Goal: Transaction & Acquisition: Purchase product/service

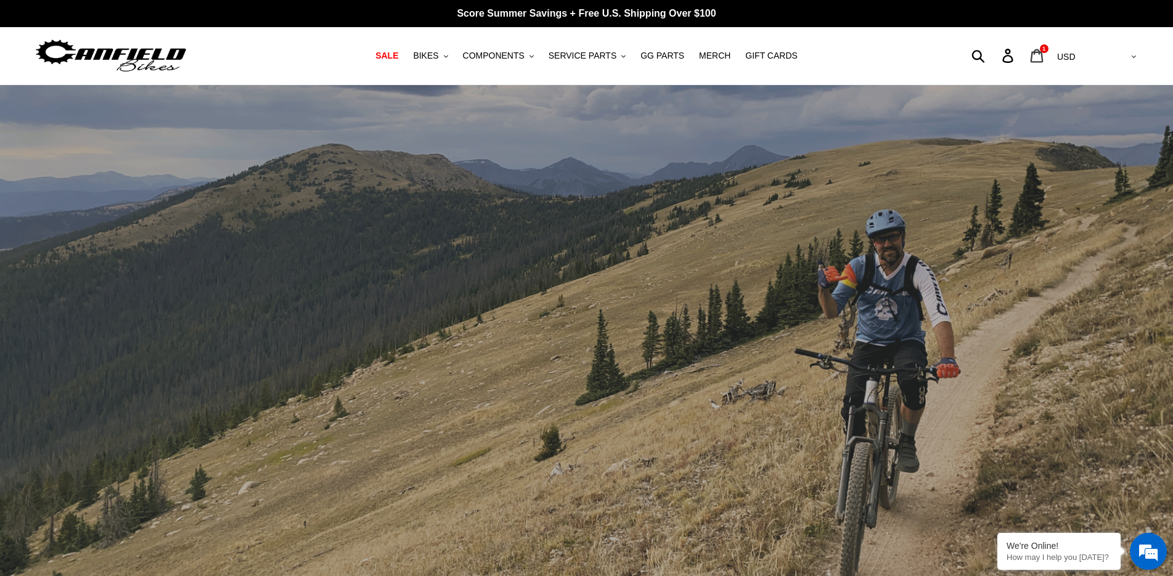
click at [1043, 52] on icon at bounding box center [1036, 56] width 13 height 14
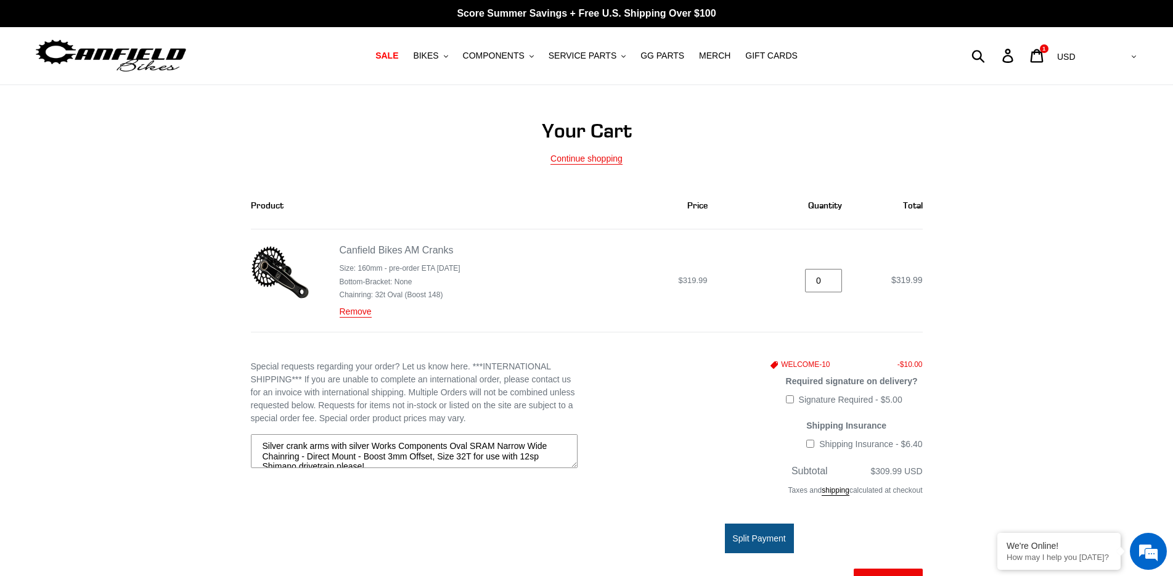
type input "0"
click at [832, 284] on input "0" at bounding box center [823, 281] width 37 height 24
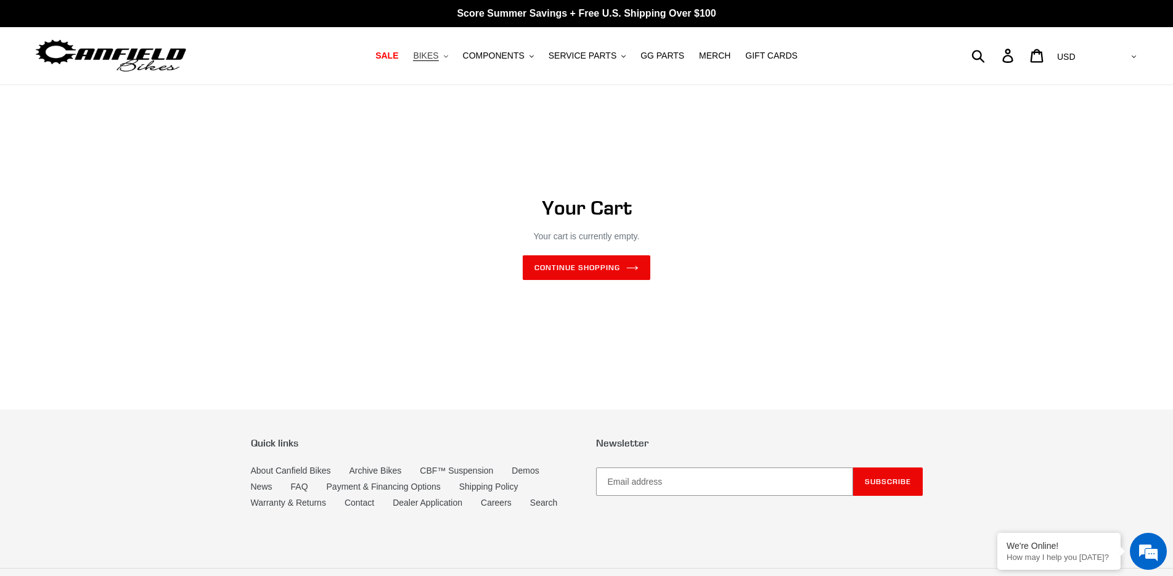
click at [438, 52] on span "BIKES" at bounding box center [425, 56] width 25 height 10
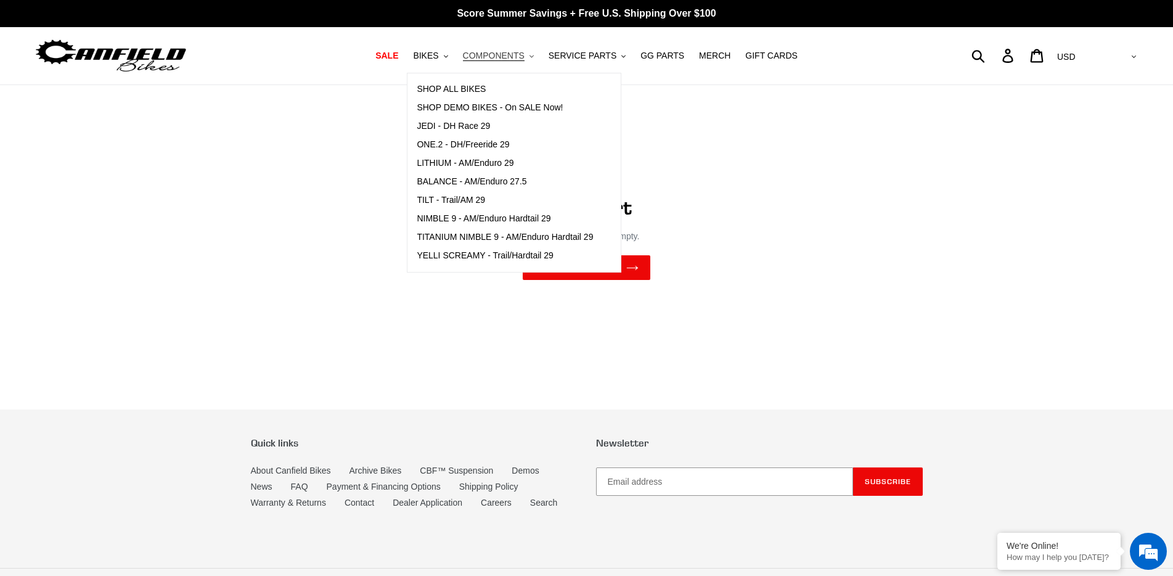
click at [496, 55] on span "COMPONENTS" at bounding box center [494, 56] width 62 height 10
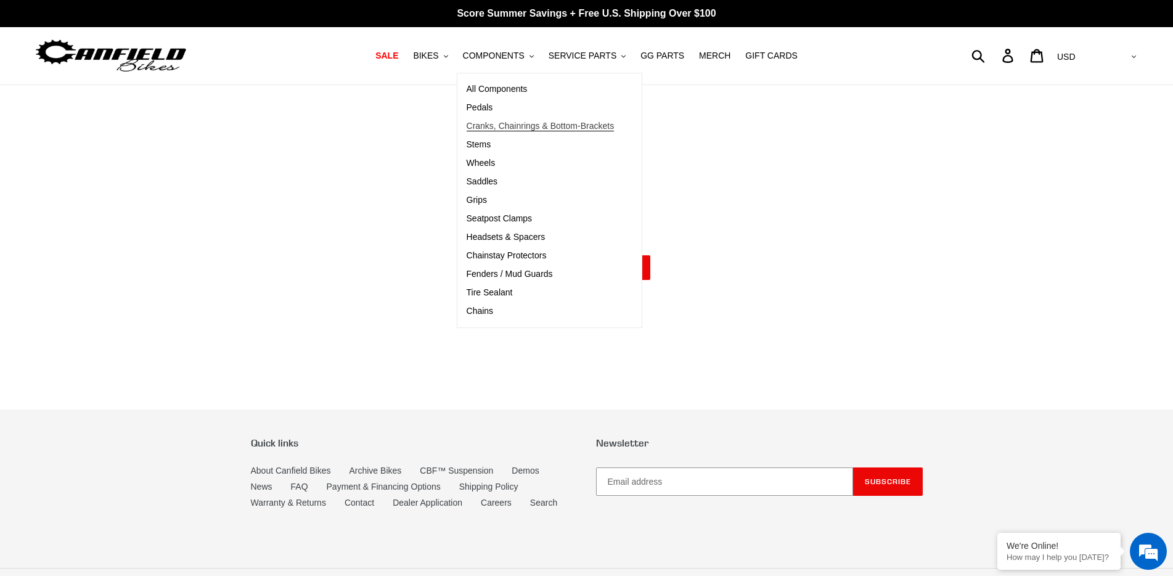
click at [528, 130] on span "Cranks, Chainrings & Bottom-Brackets" at bounding box center [541, 126] width 148 height 10
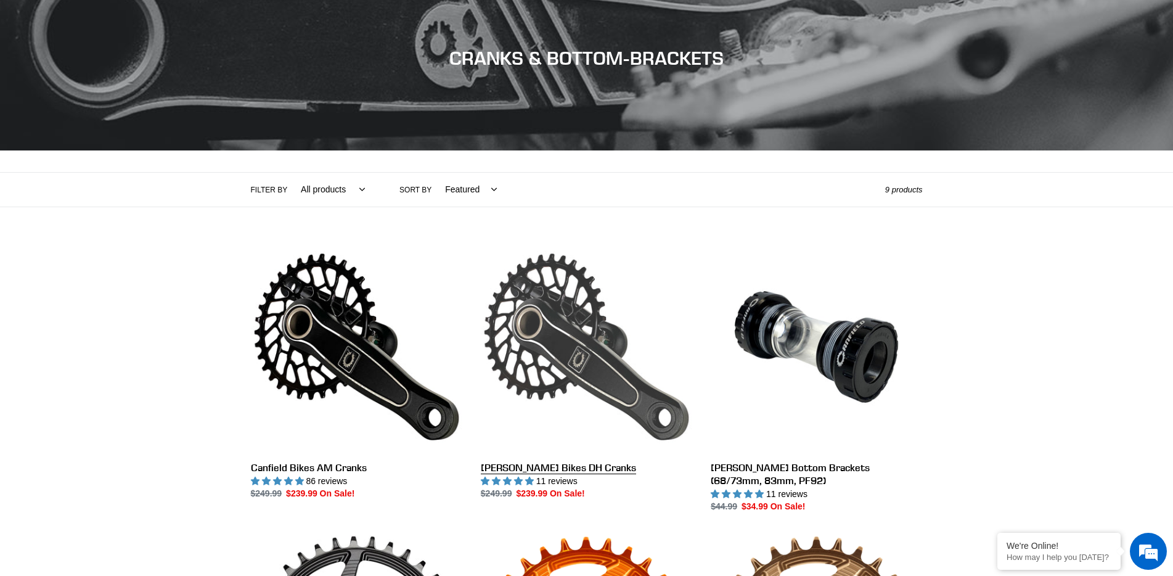
scroll to position [308, 0]
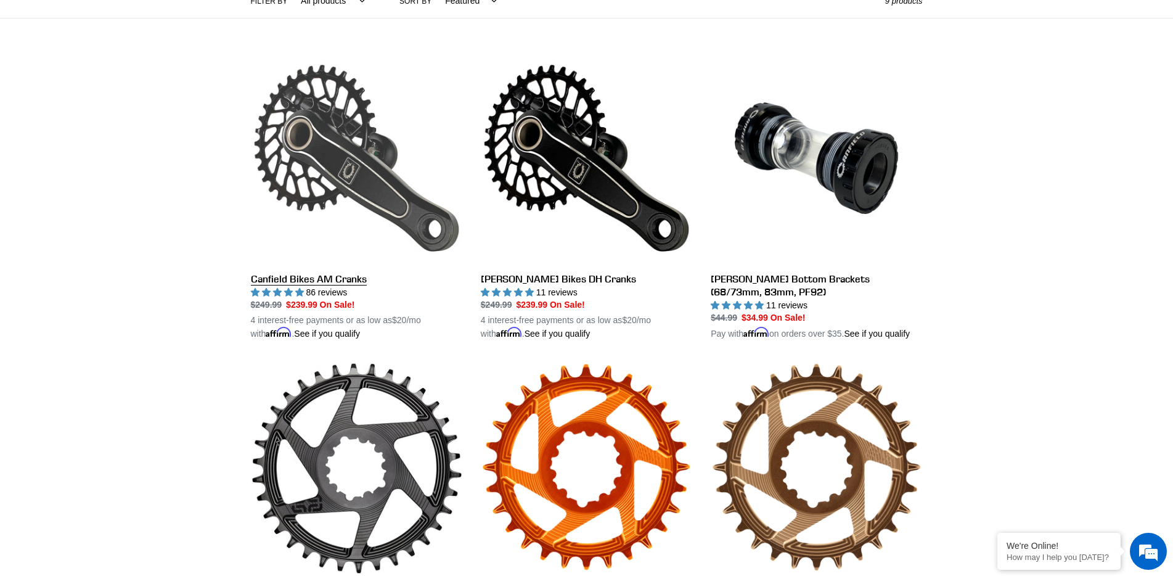
click at [343, 280] on link "Canfield Bikes AM Cranks" at bounding box center [356, 196] width 211 height 288
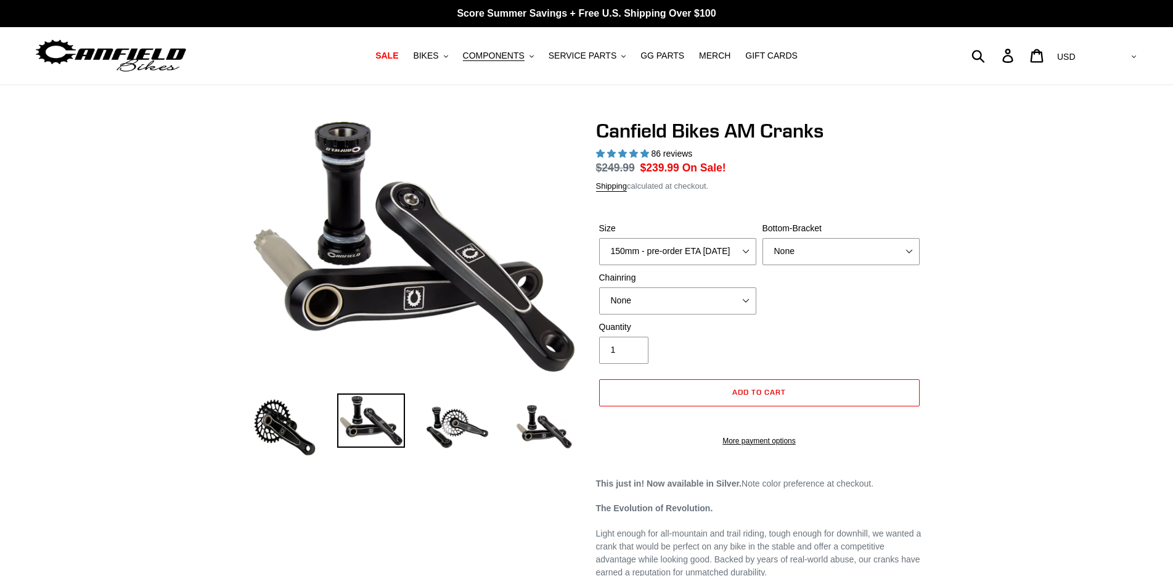
select select "highest-rating"
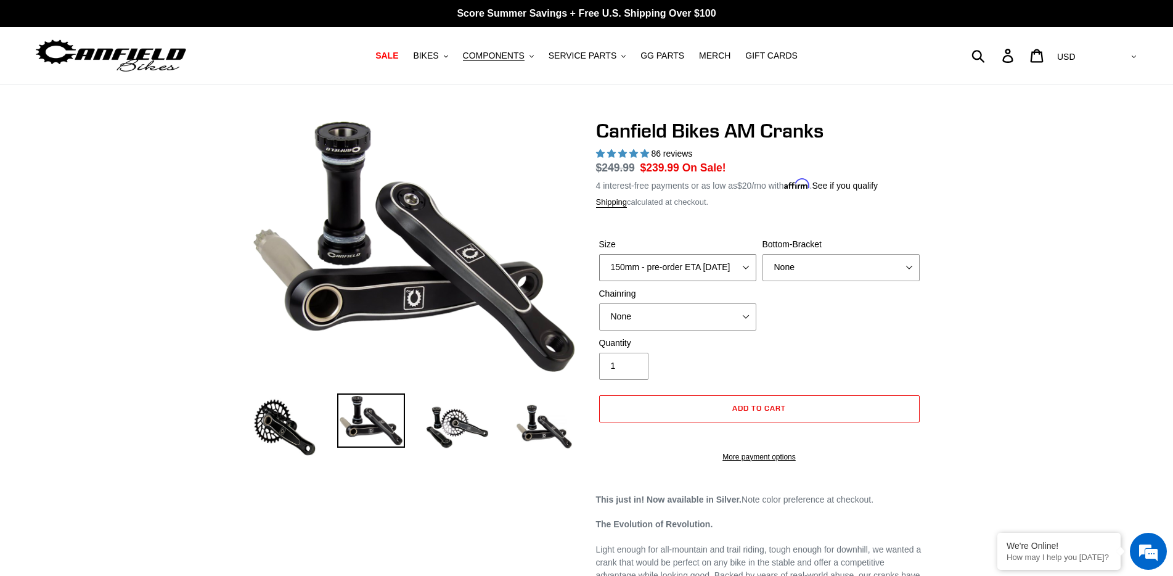
click at [732, 271] on select "150mm - pre-order ETA 9/30/25 155mm - pre-order ETA 9/30/25 160mm - pre-order E…" at bounding box center [677, 267] width 157 height 27
click at [733, 266] on select "150mm - pre-order ETA 9/30/25 155mm - pre-order ETA 9/30/25 160mm - pre-order E…" at bounding box center [677, 267] width 157 height 27
click at [681, 256] on select "150mm - pre-order ETA 9/30/25 155mm - pre-order ETA 9/30/25 160mm - pre-order E…" at bounding box center [677, 267] width 157 height 27
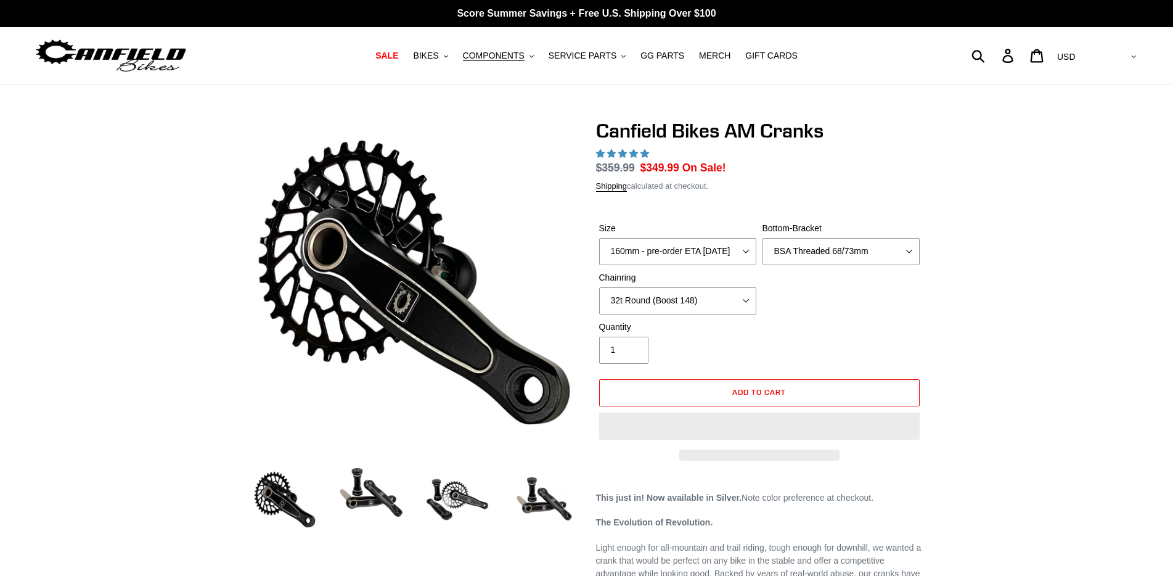
select select "highest-rating"
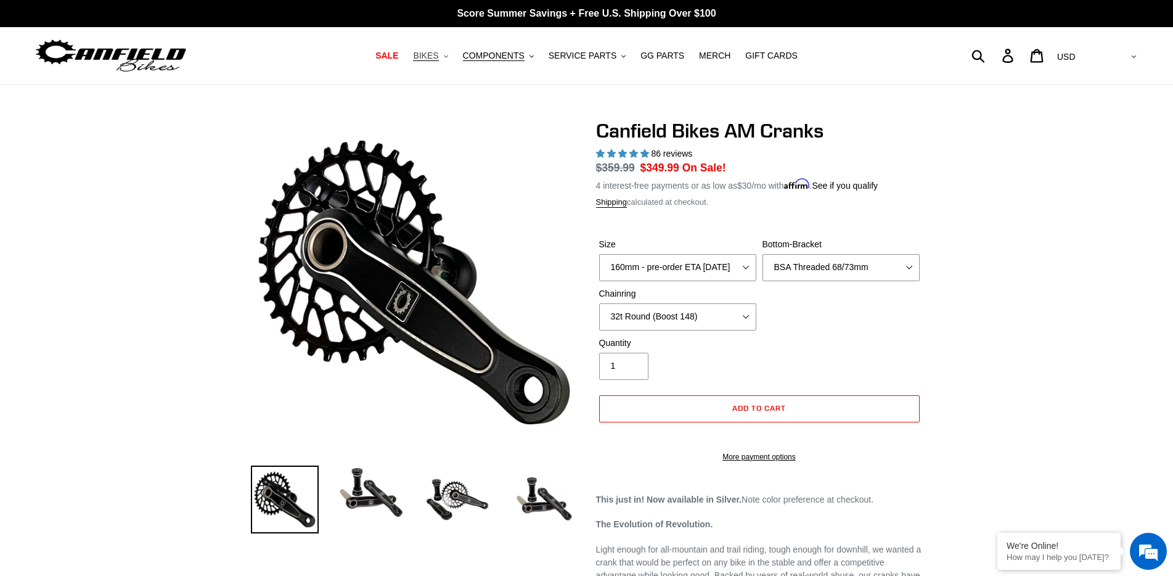
click at [438, 56] on span "BIKES" at bounding box center [425, 56] width 25 height 10
click at [507, 51] on span "COMPONENTS" at bounding box center [494, 56] width 62 height 10
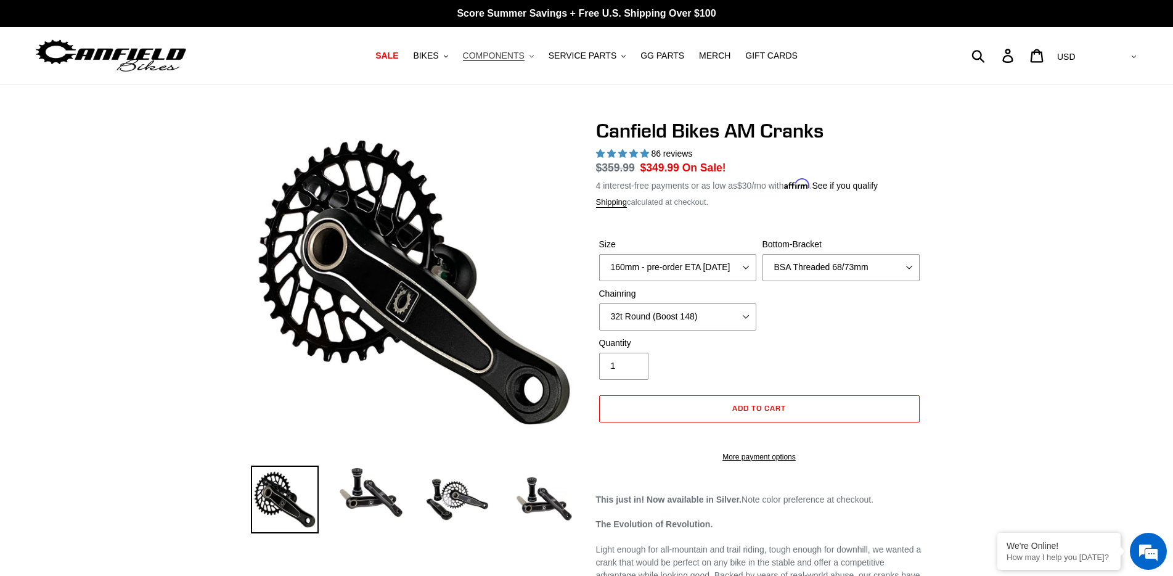
click at [531, 55] on button "COMPONENTS .cls-1{fill:#231f20}" at bounding box center [498, 55] width 83 height 17
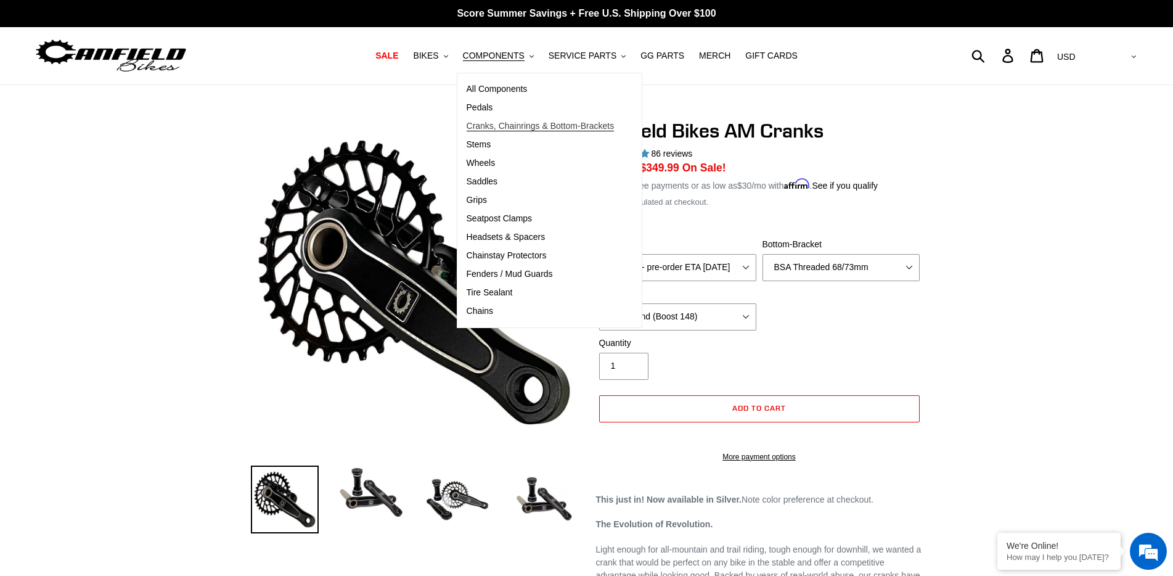
click at [530, 130] on span "Cranks, Chainrings & Bottom-Brackets" at bounding box center [541, 126] width 148 height 10
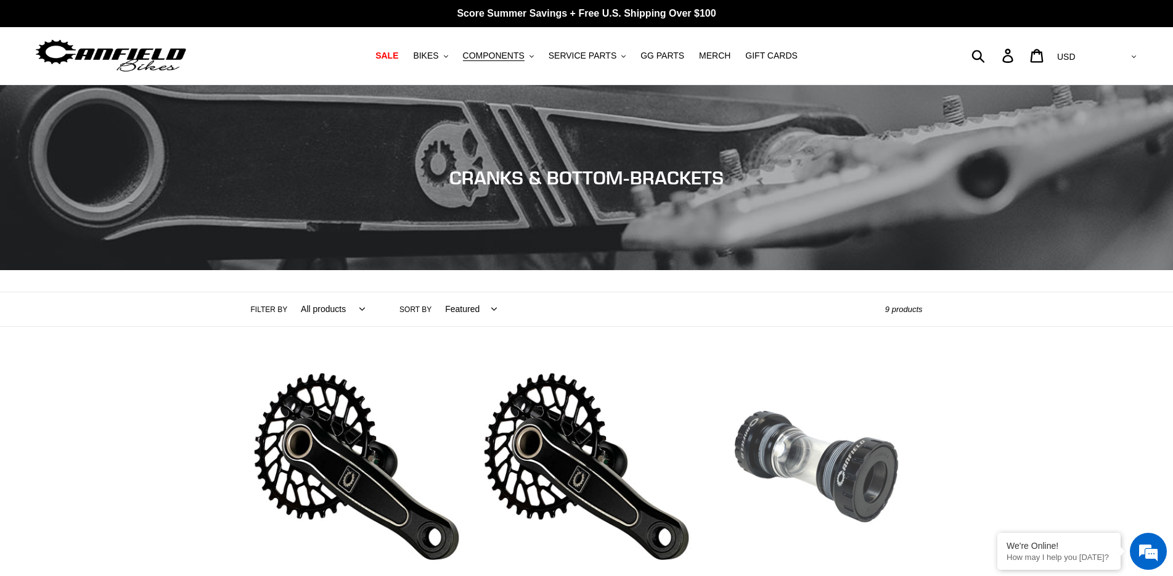
scroll to position [308, 0]
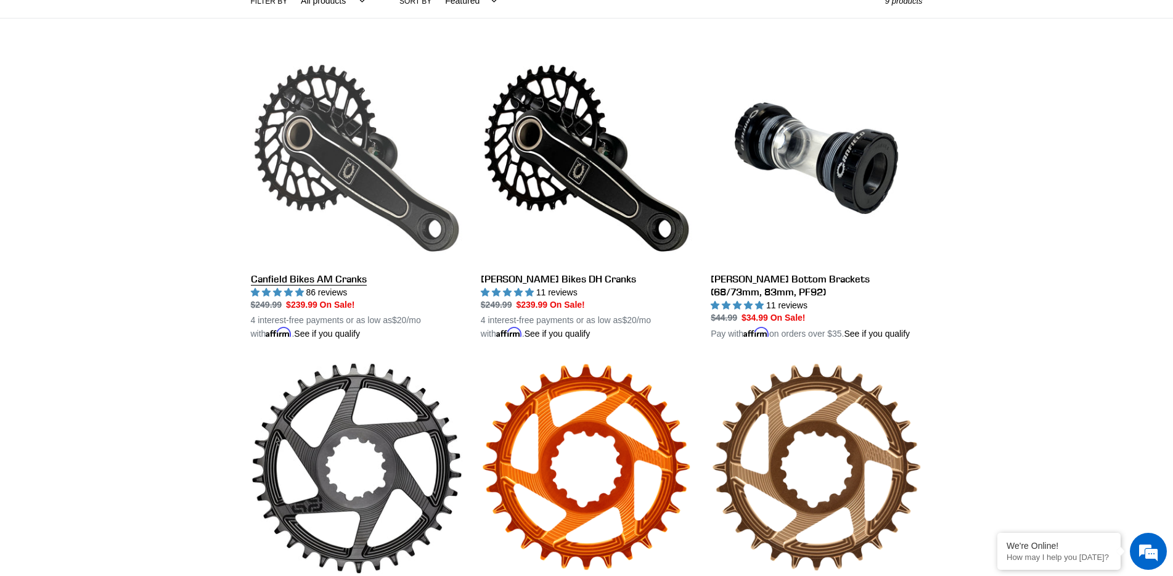
click at [325, 279] on link "Canfield Bikes AM Cranks" at bounding box center [356, 196] width 211 height 288
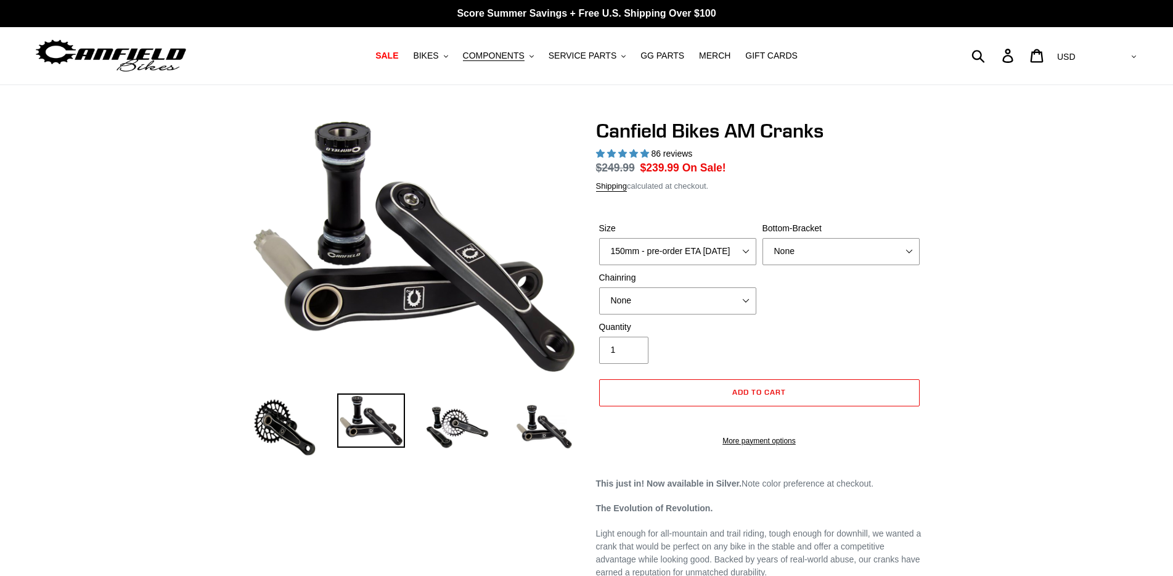
select select "highest-rating"
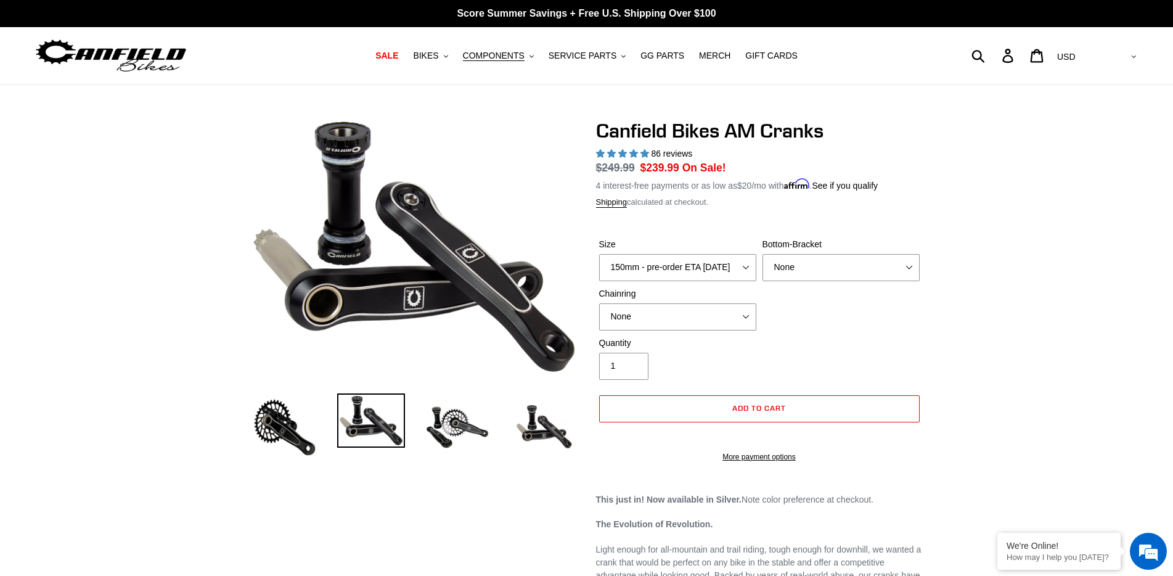
click at [682, 248] on label "Size" at bounding box center [677, 244] width 157 height 13
click at [682, 254] on select "150mm - pre-order ETA 9/30/25 155mm - pre-order ETA 9/30/25 160mm - pre-order E…" at bounding box center [677, 267] width 157 height 27
click at [675, 262] on select "150mm - pre-order ETA 9/30/25 155mm - pre-order ETA 9/30/25 160mm - pre-order E…" at bounding box center [677, 267] width 157 height 27
select select "160mm - pre-order ETA 9/30/25"
click at [599, 254] on select "150mm - pre-order ETA 9/30/25 155mm - pre-order ETA 9/30/25 160mm - pre-order E…" at bounding box center [677, 267] width 157 height 27
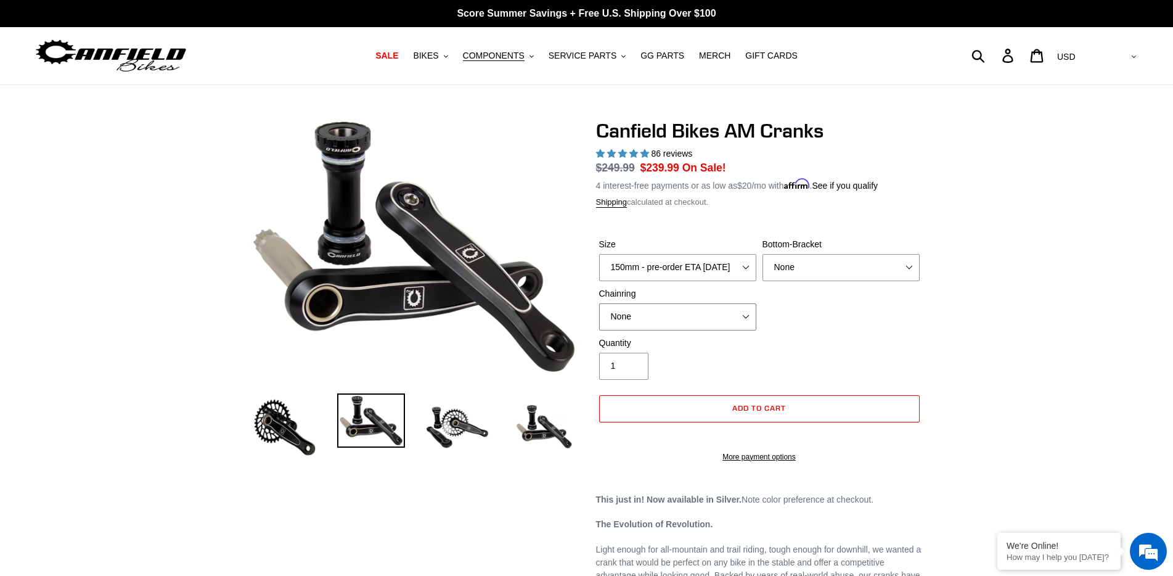
click at [662, 317] on select "None 30t Round (Boost 148) 30t Oval (Boost 148) 32t Round (Boost 148) 32t Oval …" at bounding box center [677, 316] width 157 height 27
click at [599, 303] on select "None 30t Round (Boost 148) 30t Oval (Boost 148) 32t Round (Boost 148) 32t Oval …" at bounding box center [677, 316] width 157 height 27
click at [652, 320] on select "None 30t Round (Boost 148) 30t Oval (Boost 148) 32t Round (Boost 148) 32t Oval …" at bounding box center [677, 316] width 157 height 27
click at [599, 303] on select "None 30t Round (Boost 148) 30t Oval (Boost 148) 32t Round (Boost 148) 32t Oval …" at bounding box center [677, 316] width 157 height 27
click at [663, 309] on select "None 30t Round (Boost 148) 30t Oval (Boost 148) 32t Round (Boost 148) 32t Oval …" at bounding box center [677, 316] width 157 height 27
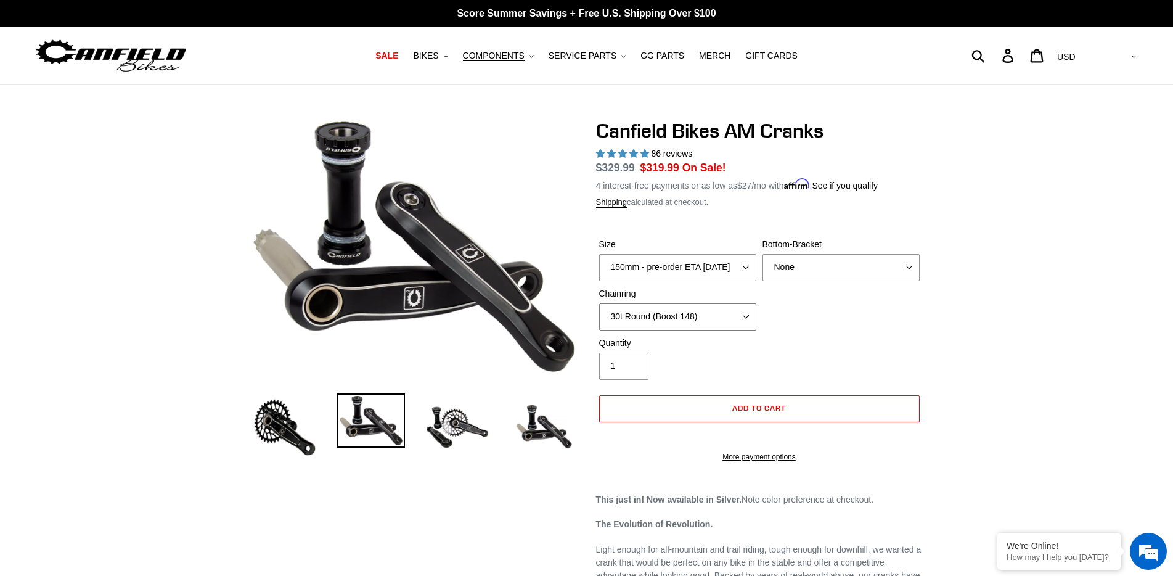
click at [599, 303] on select "None 30t Round (Boost 148) 30t Oval (Boost 148) 32t Round (Boost 148) 32t Oval …" at bounding box center [677, 316] width 157 height 27
click at [648, 309] on select "None 30t Round (Boost 148) 30t Oval (Boost 148) 32t Round (Boost 148) 32t Oval …" at bounding box center [677, 316] width 157 height 27
click at [599, 303] on select "None 30t Round (Boost 148) 30t Oval (Boost 148) 32t Round (Boost 148) 32t Oval …" at bounding box center [677, 316] width 157 height 27
click at [663, 311] on select "None 30t Round (Boost 148) 30t Oval (Boost 148) 32t Round (Boost 148) 32t Oval …" at bounding box center [677, 316] width 157 height 27
click at [599, 303] on select "None 30t Round (Boost 148) 30t Oval (Boost 148) 32t Round (Boost 148) 32t Oval …" at bounding box center [677, 316] width 157 height 27
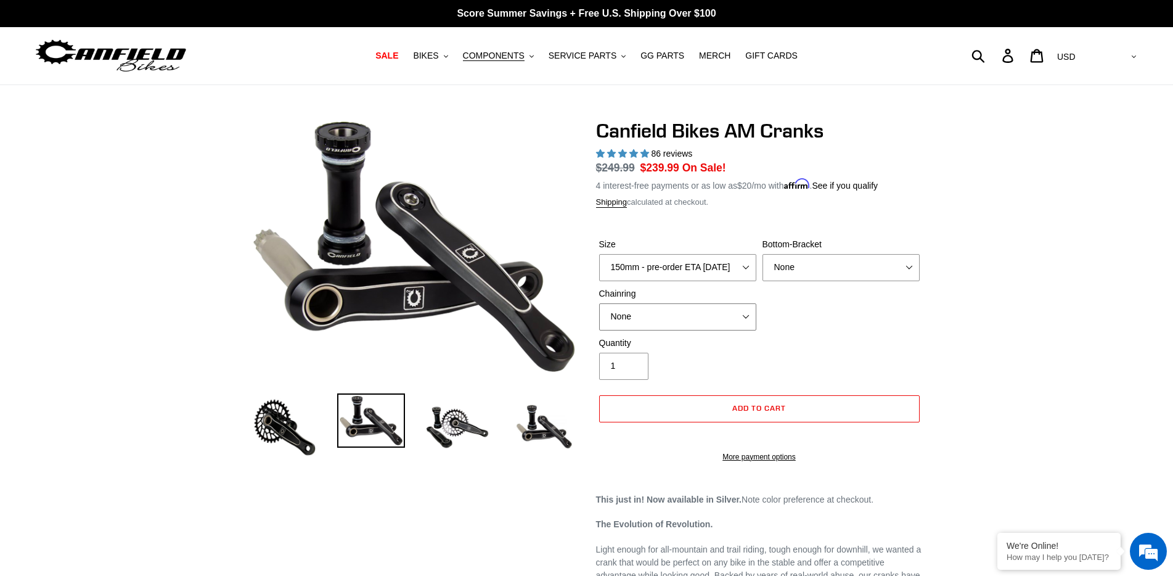
click at [655, 321] on select "None 30t Round (Boost 148) 30t Oval (Boost 148) 32t Round (Boost 148) 32t Oval …" at bounding box center [677, 316] width 157 height 27
select select "32t Oval (Boost 148)"
click at [599, 303] on select "None 30t Round (Boost 148) 30t Oval (Boost 148) 32t Round (Boost 148) 32t Oval …" at bounding box center [677, 316] width 157 height 27
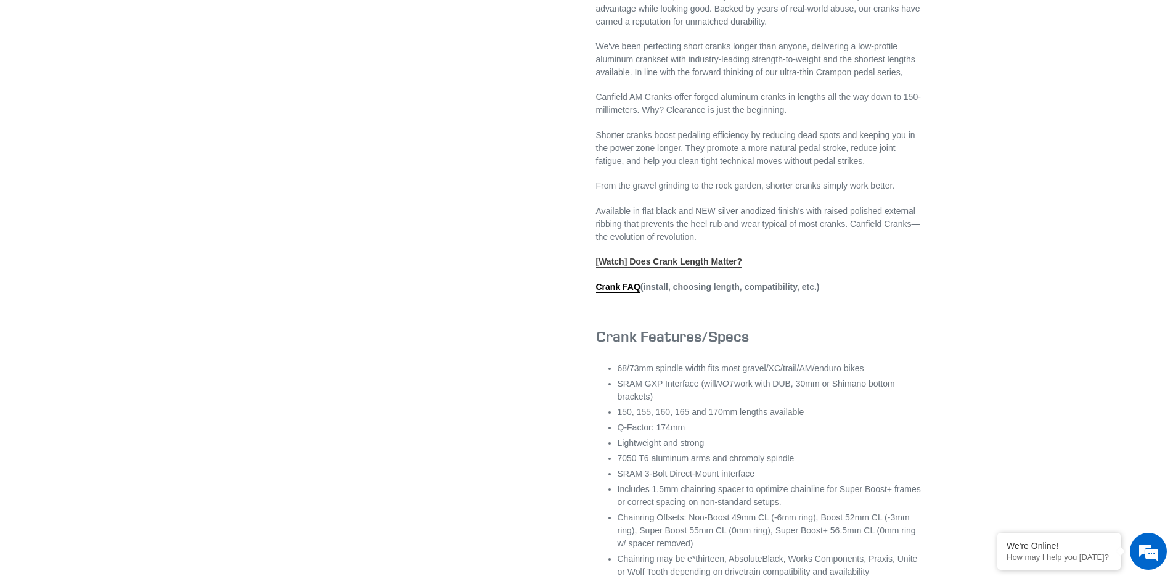
scroll to position [555, 0]
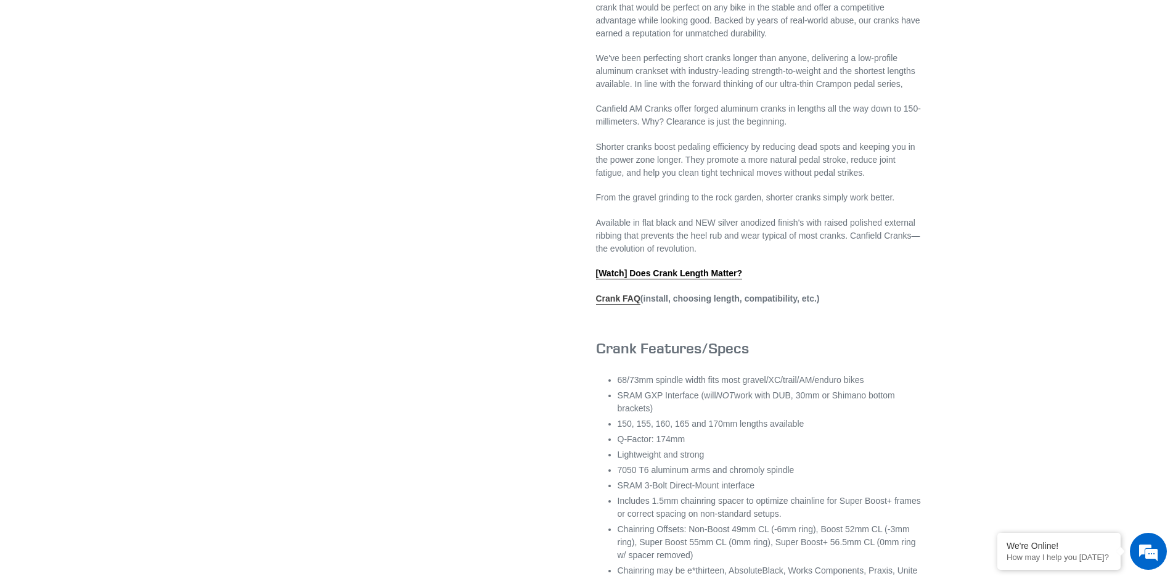
click at [604, 304] on link "Crank FAQ" at bounding box center [618, 298] width 44 height 11
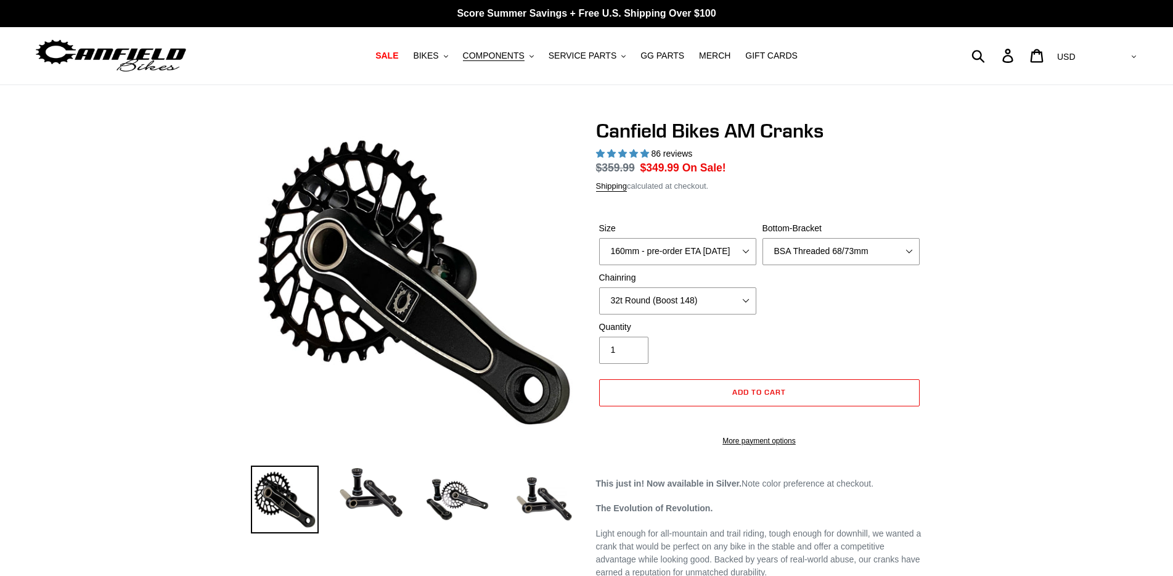
select select "highest-rating"
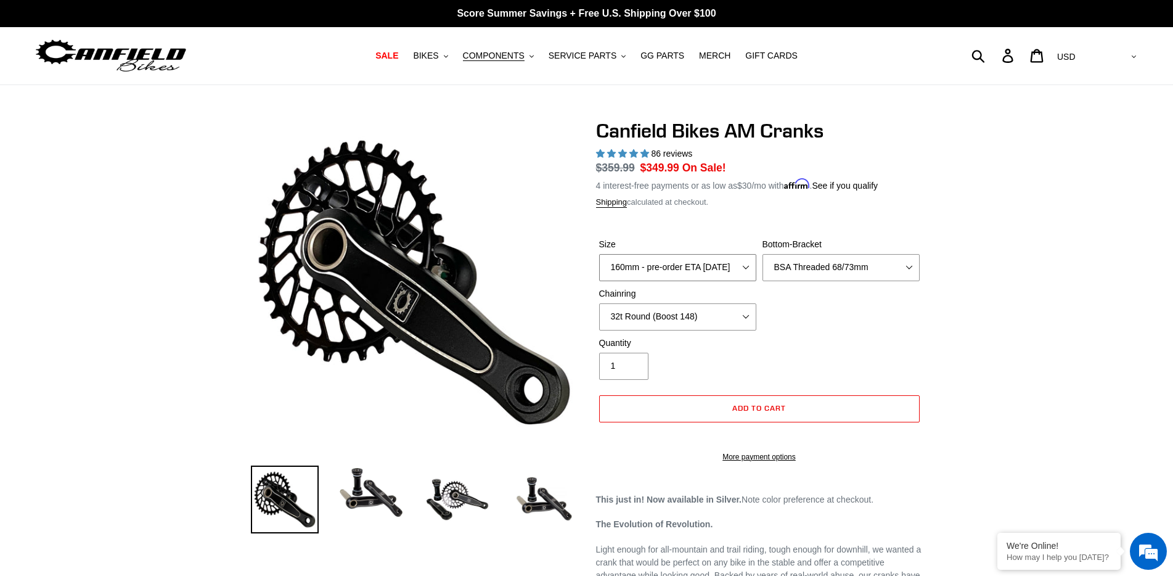
click at [682, 271] on select "150mm - pre-order ETA 9/30/25 155mm - pre-order ETA 9/30/25 160mm - pre-order E…" at bounding box center [677, 267] width 157 height 27
click at [599, 254] on select "150mm - pre-order ETA 9/30/25 155mm - pre-order ETA 9/30/25 160mm - pre-order E…" at bounding box center [677, 267] width 157 height 27
click at [653, 311] on select "None 30t Round (Boost 148) 30t Oval (Boost 148) 32t Round (Boost 148) 32t Oval …" at bounding box center [677, 316] width 157 height 27
select select "32t Oval (Boost 148)"
click at [599, 303] on select "None 30t Round (Boost 148) 30t Oval (Boost 148) 32t Round (Boost 148) 32t Oval …" at bounding box center [677, 316] width 157 height 27
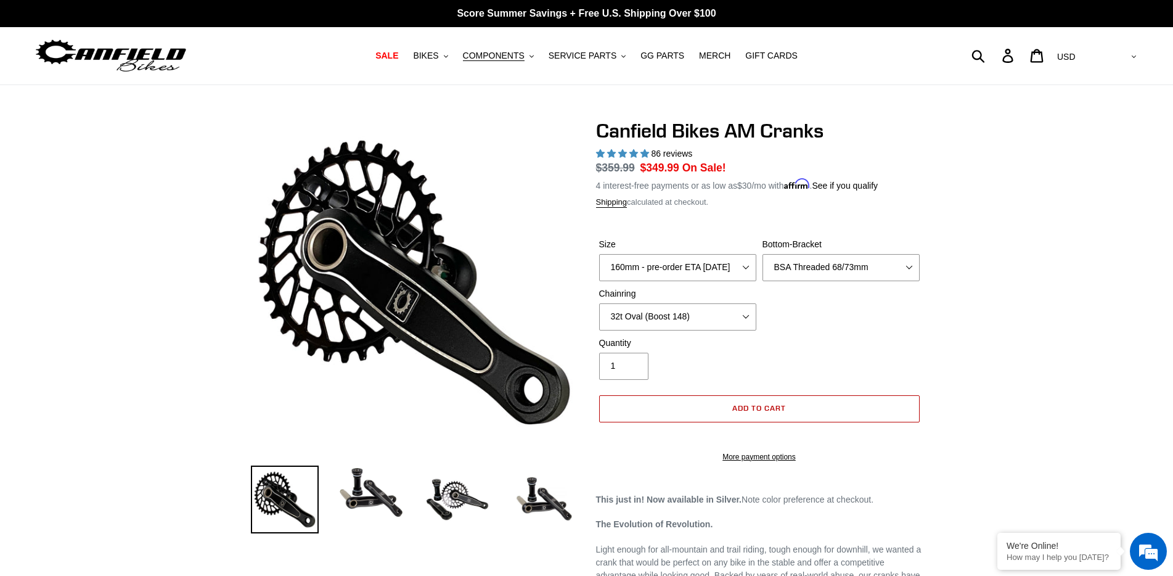
click at [783, 409] on span "Add to cart" at bounding box center [759, 407] width 54 height 9
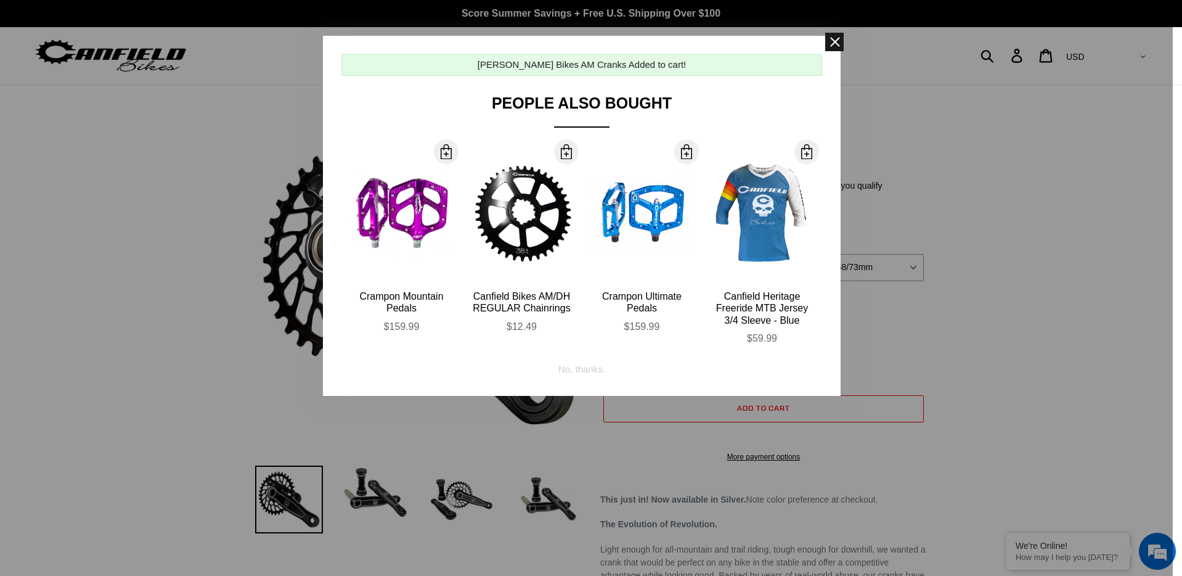
click at [831, 43] on span at bounding box center [834, 42] width 18 height 18
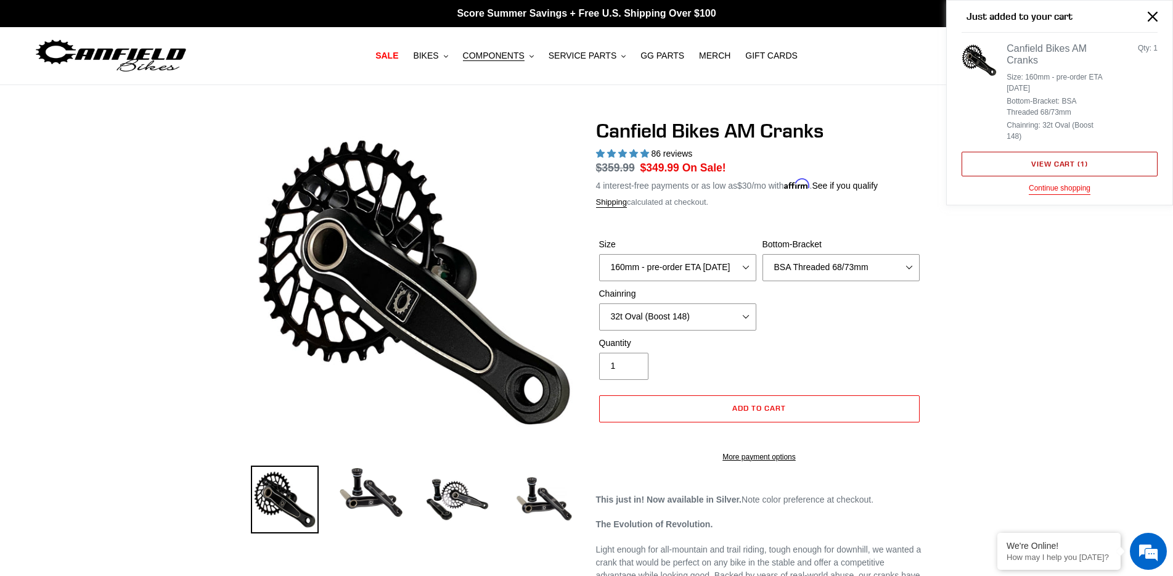
click at [1075, 163] on link "View cart ( 1 )" at bounding box center [1059, 164] width 196 height 25
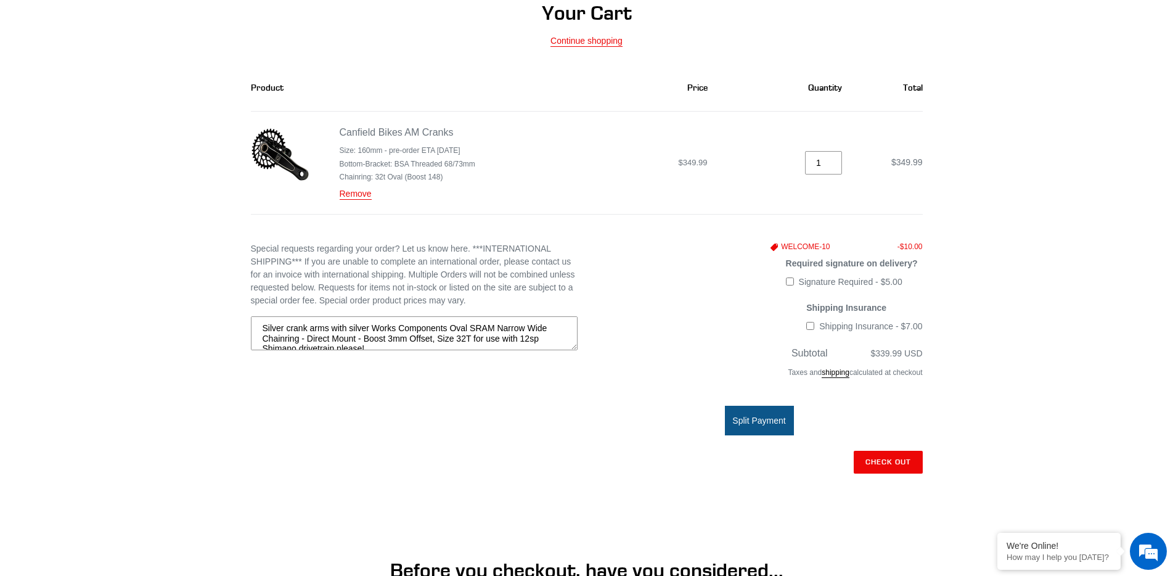
scroll to position [123, 0]
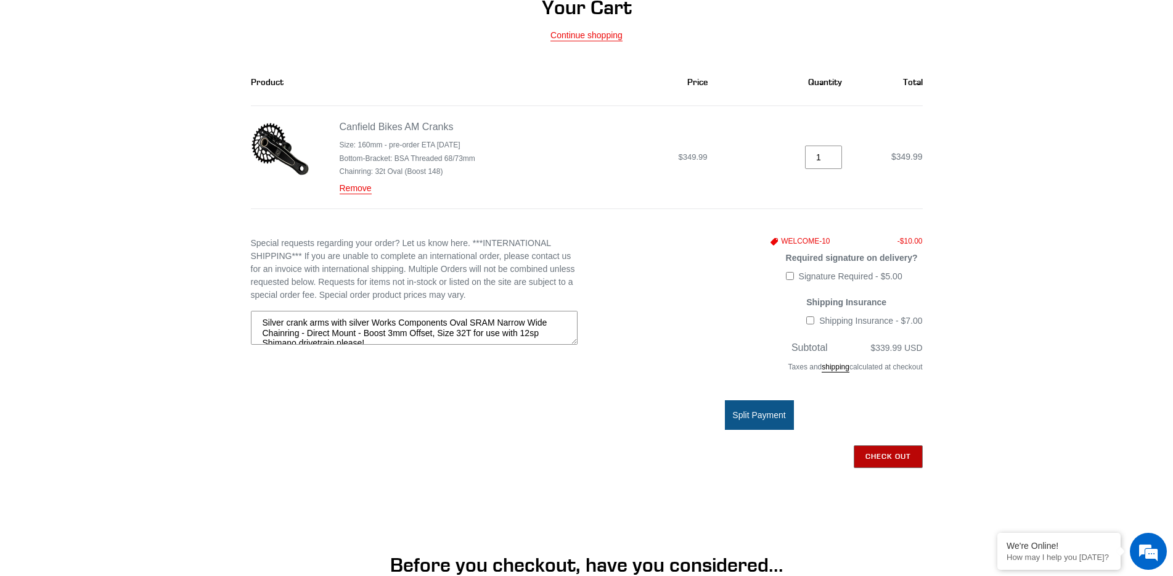
click at [891, 460] on input "Check out" at bounding box center [888, 456] width 69 height 22
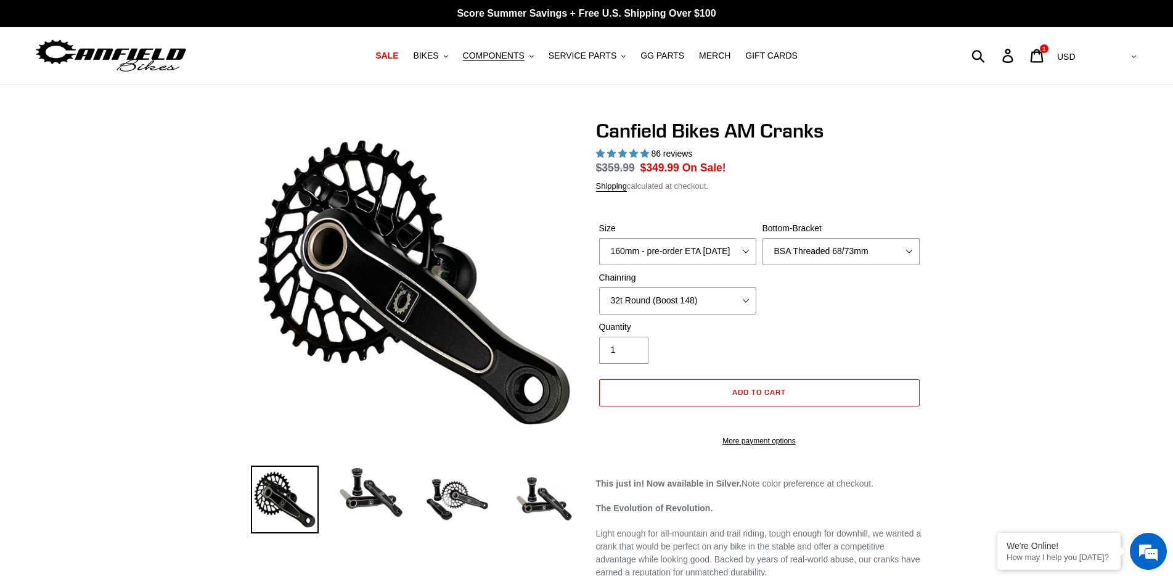
select select "highest-rating"
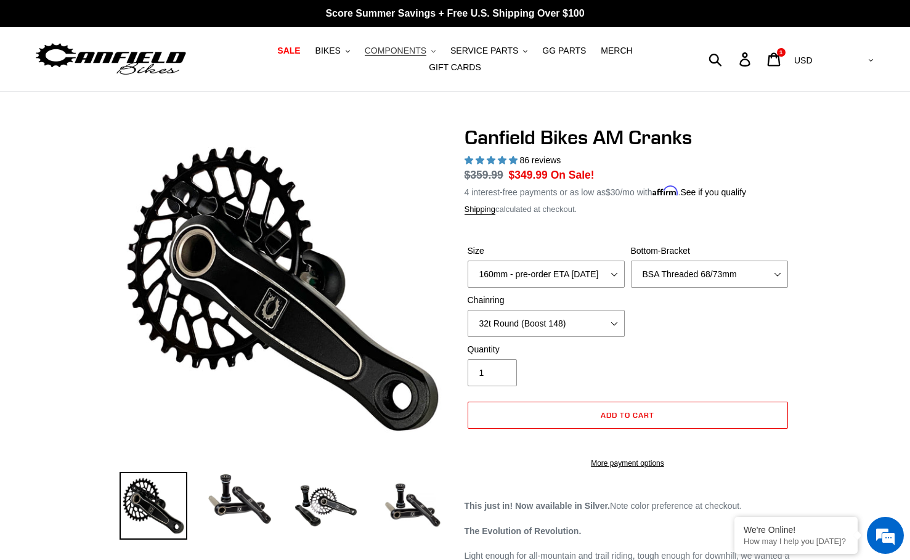
click at [377, 56] on span "COMPONENTS" at bounding box center [396, 51] width 62 height 10
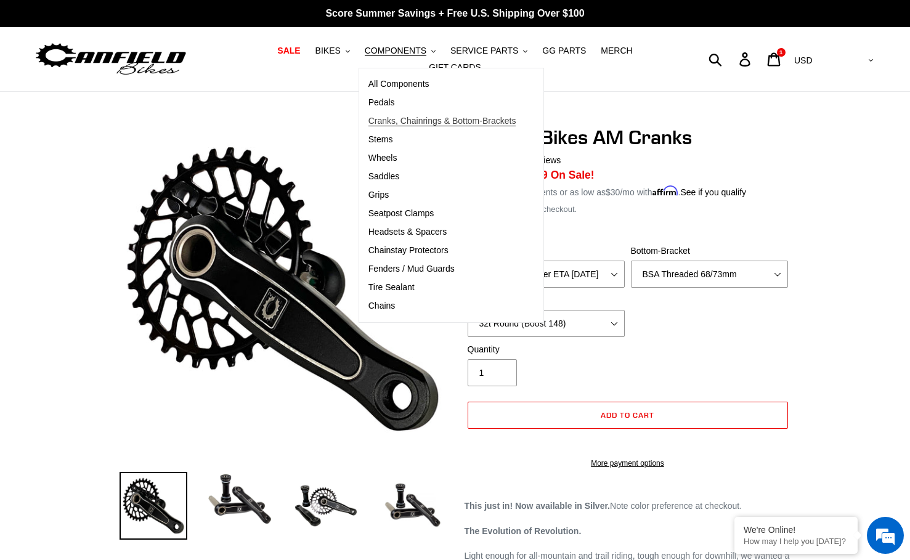
click at [388, 126] on span "Cranks, Chainrings & Bottom-Brackets" at bounding box center [443, 121] width 148 height 10
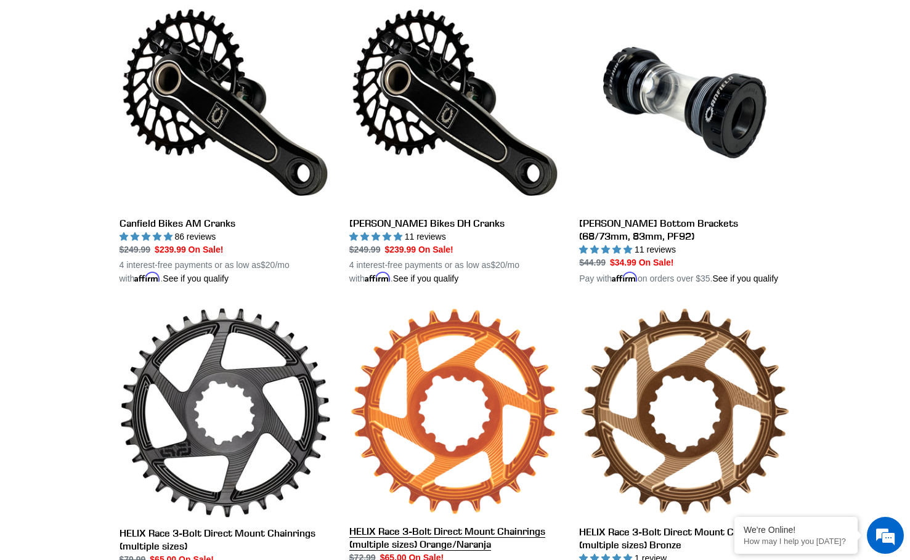
scroll to position [431, 0]
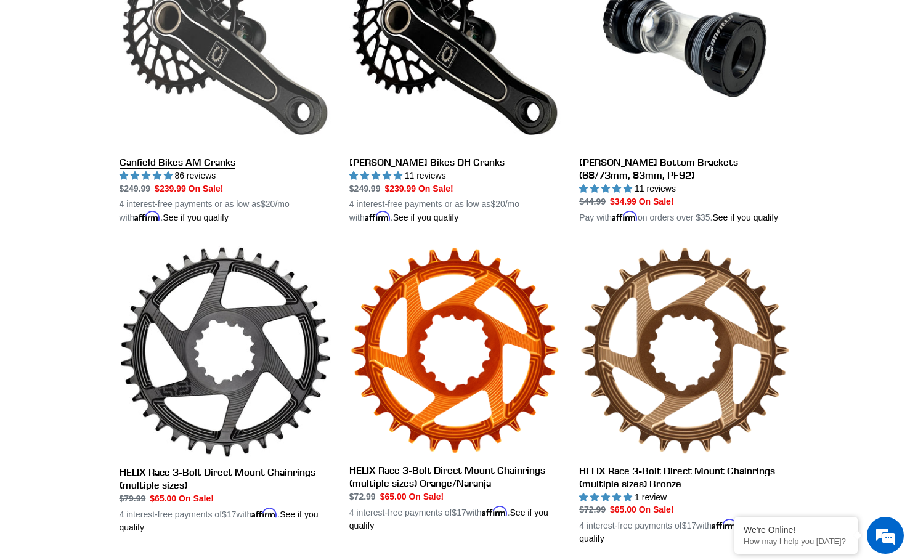
click at [179, 156] on link "Canfield Bikes AM Cranks" at bounding box center [225, 80] width 211 height 288
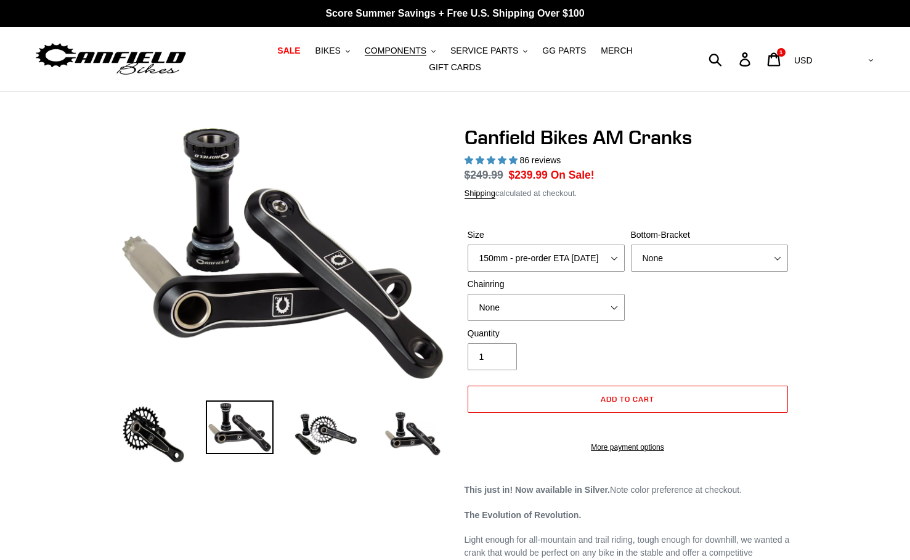
select select "highest-rating"
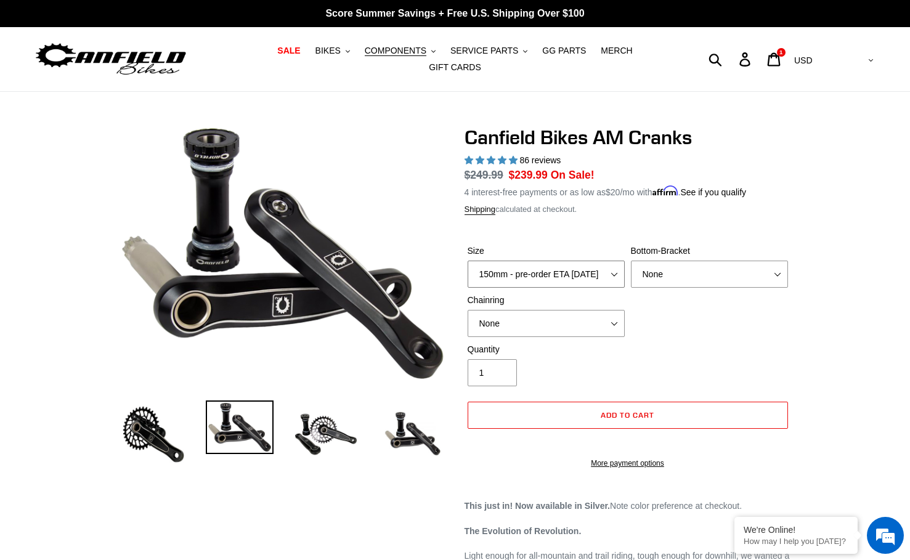
click at [553, 271] on select "150mm - pre-order ETA 9/30/25 155mm - pre-order ETA 9/30/25 160mm - pre-order E…" at bounding box center [546, 274] width 157 height 27
select select "160mm - pre-order ETA 9/30/25"
click at [468, 261] on select "150mm - pre-order ETA 9/30/25 155mm - pre-order ETA 9/30/25 160mm - pre-order E…" at bounding box center [546, 274] width 157 height 27
click at [525, 320] on select "None 30t Round (Boost 148) 30t Oval (Boost 148) 32t Round (Boost 148) 32t Oval …" at bounding box center [546, 323] width 157 height 27
select select "32t Oval (Boost 148)"
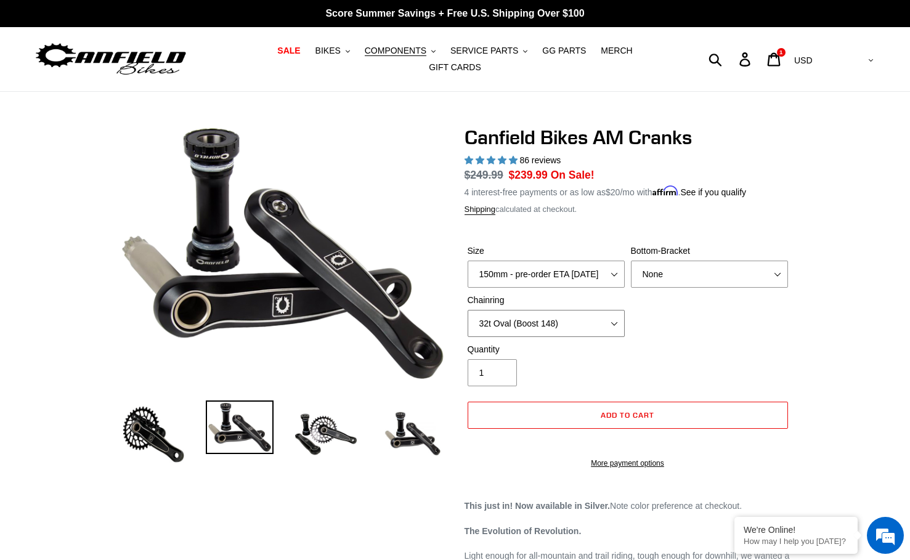
click at [468, 310] on select "None 30t Round (Boost 148) 30t Oval (Boost 148) 32t Round (Boost 148) 32t Oval …" at bounding box center [546, 323] width 157 height 27
click at [631, 410] on span "Add to cart" at bounding box center [628, 414] width 54 height 9
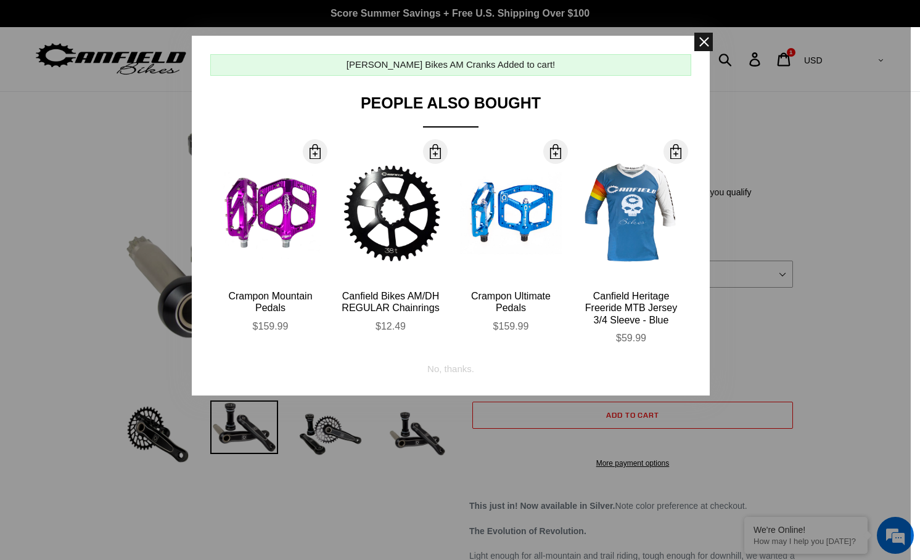
click at [706, 40] on span at bounding box center [703, 42] width 18 height 18
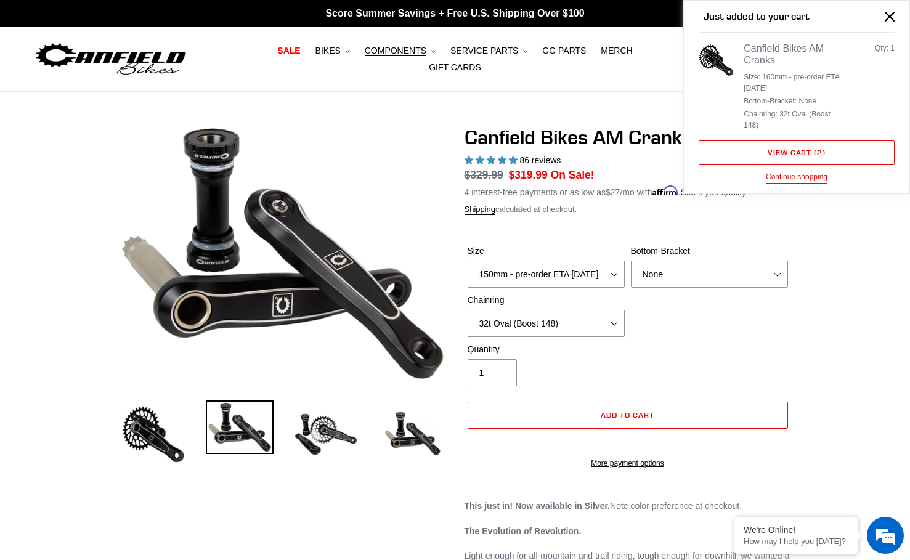
click at [781, 57] on icon at bounding box center [774, 59] width 14 height 14
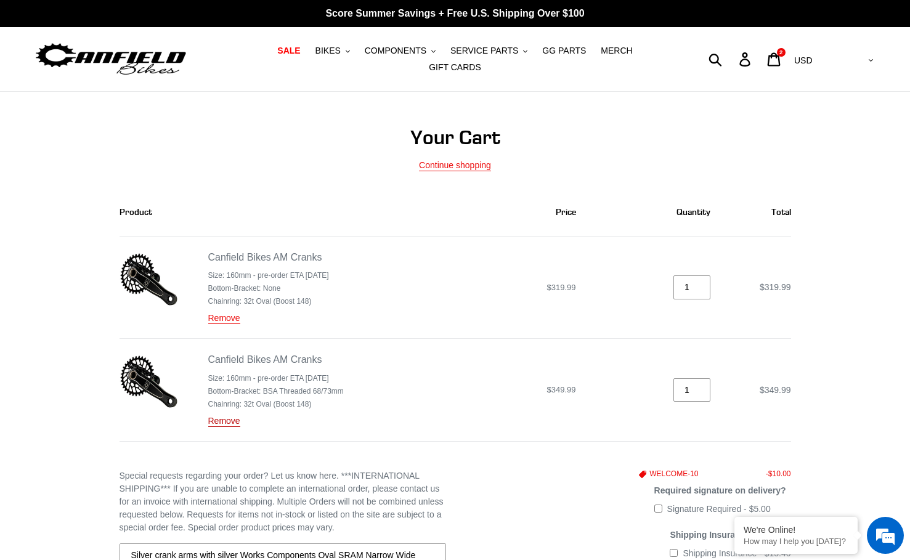
click at [232, 418] on link "Remove" at bounding box center [224, 421] width 32 height 11
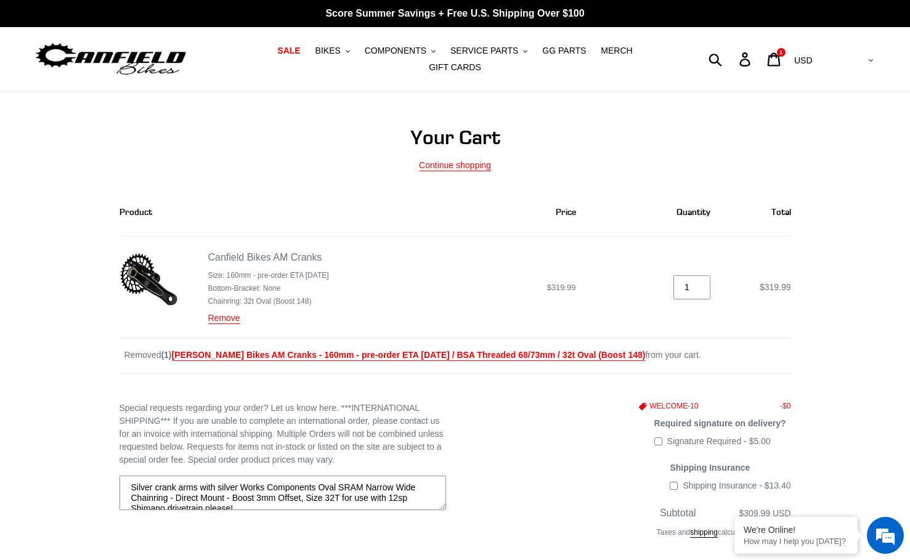
click at [514, 373] on form "Product Price Quantity Total Canfield Bikes AM Cranks Size: 160mm - pre-order E…" at bounding box center [456, 444] width 672 height 511
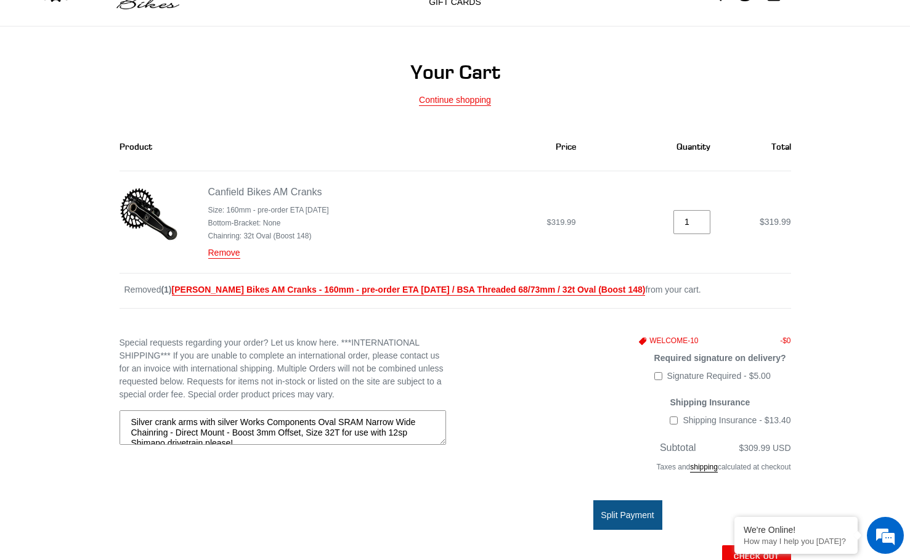
scroll to position [123, 0]
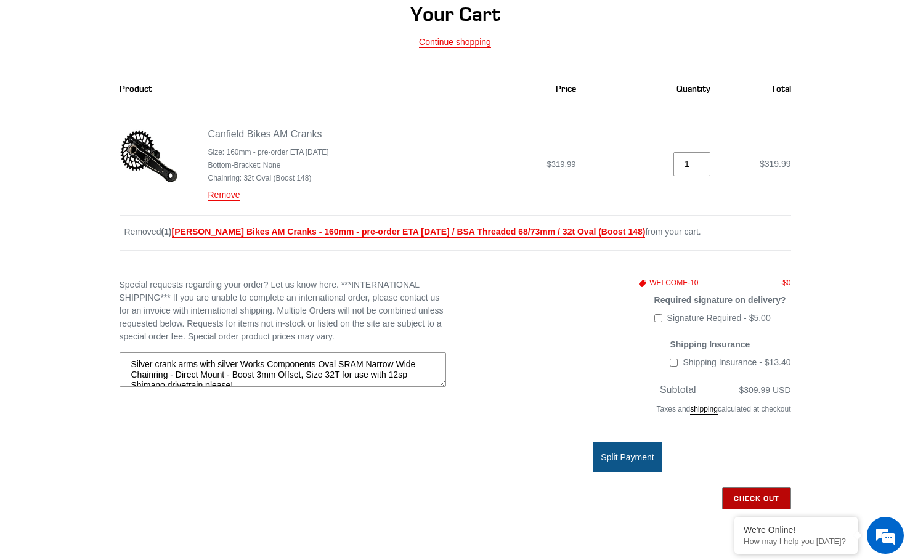
click at [760, 488] on input "Check out" at bounding box center [756, 499] width 69 height 22
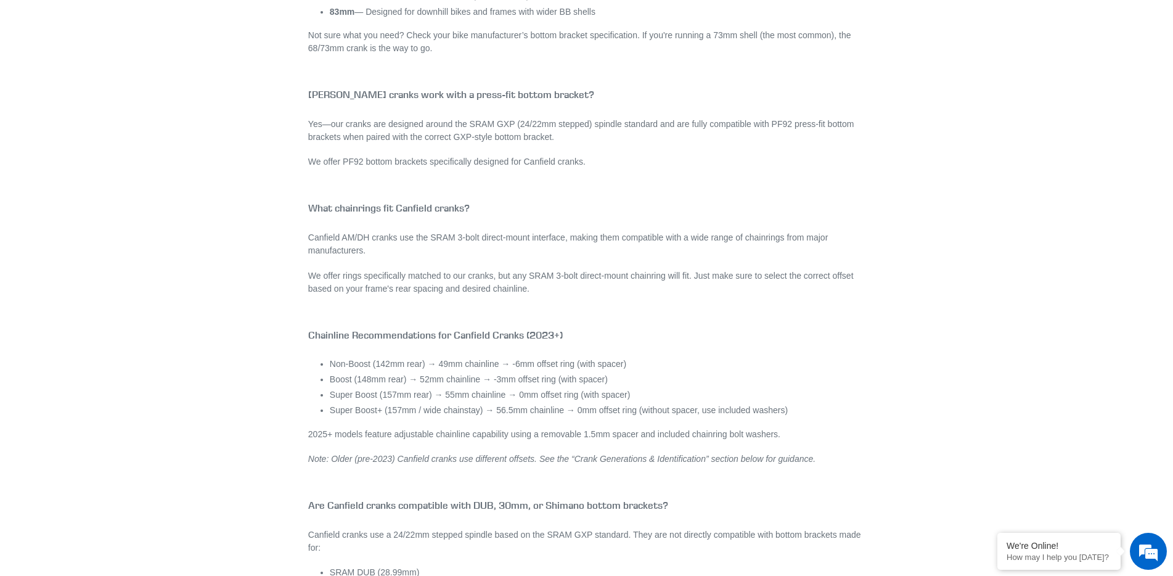
scroll to position [1418, 0]
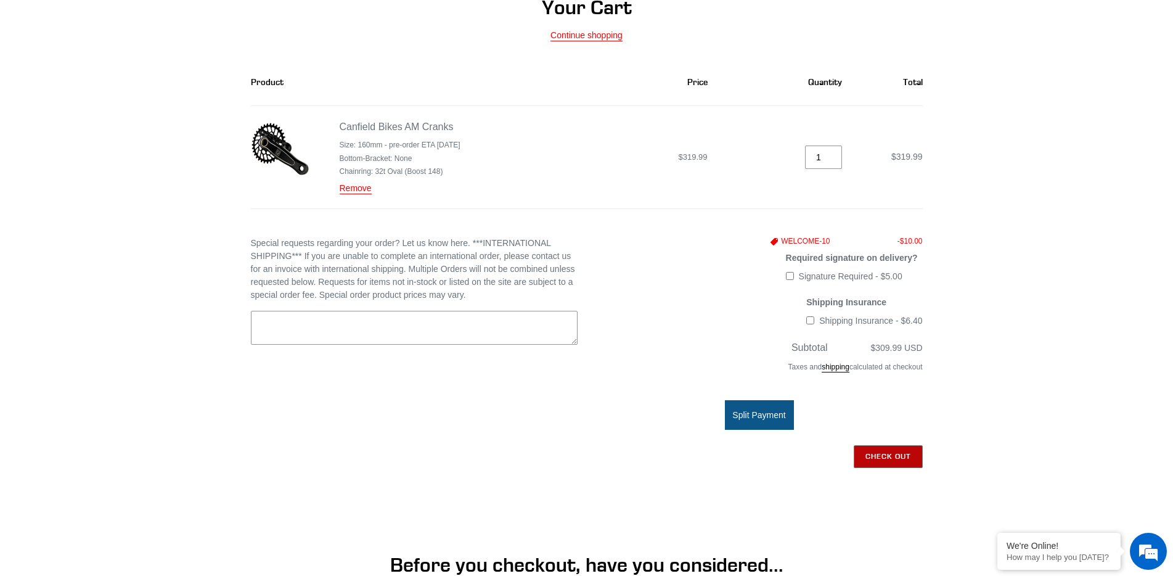
click at [871, 453] on input "Check out" at bounding box center [888, 456] width 69 height 22
